Goal: Go to known website: Go to known website

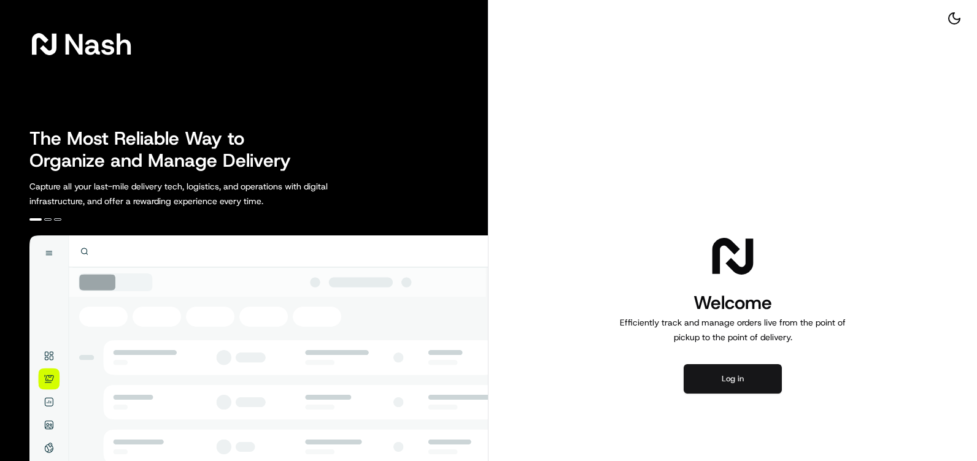
click at [745, 381] on button "Log in" at bounding box center [733, 378] width 98 height 29
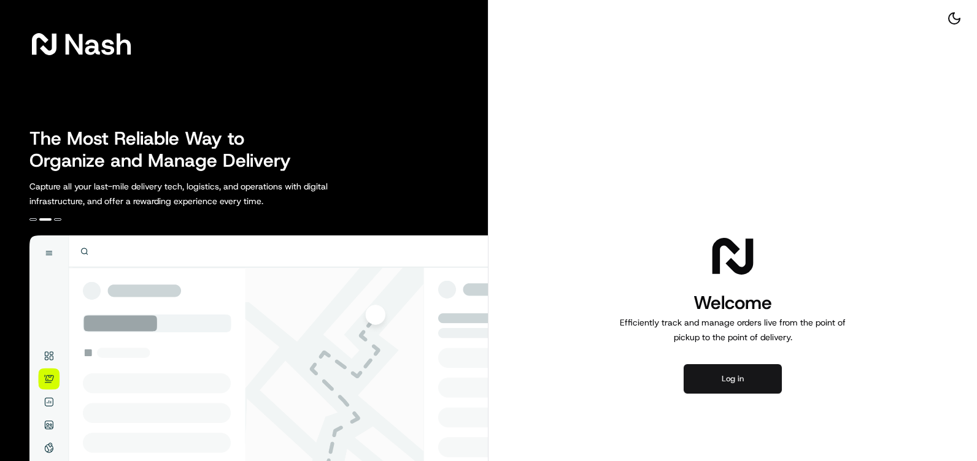
click at [735, 383] on button "Log in" at bounding box center [733, 378] width 98 height 29
click at [718, 374] on button "Log in" at bounding box center [733, 378] width 98 height 29
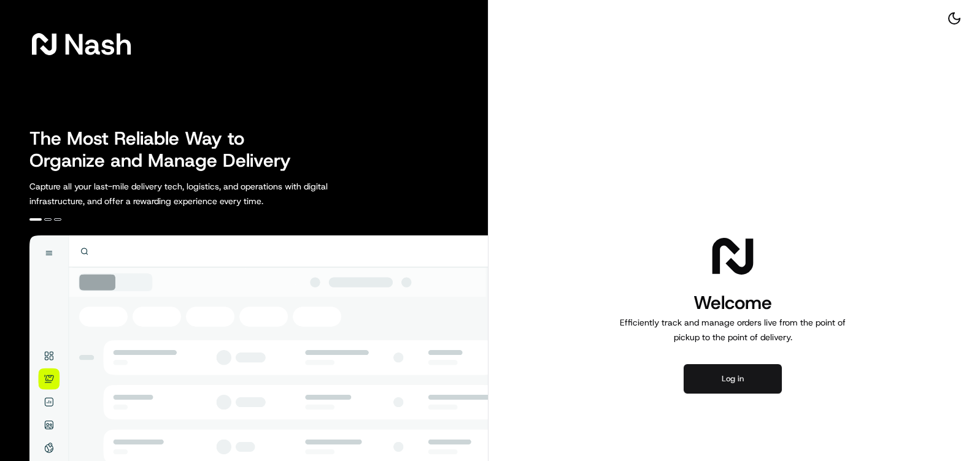
click at [703, 377] on button "Log in" at bounding box center [733, 378] width 98 height 29
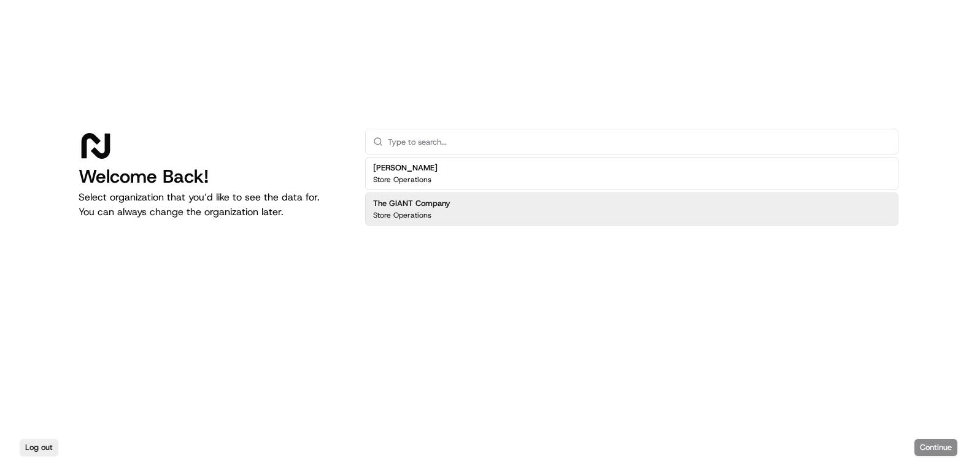
click at [472, 210] on div "The GIANT Company Store Operations" at bounding box center [631, 209] width 533 height 33
click at [930, 449] on button "Continue" at bounding box center [935, 447] width 43 height 17
